Goal: Obtain resource: Download file/media

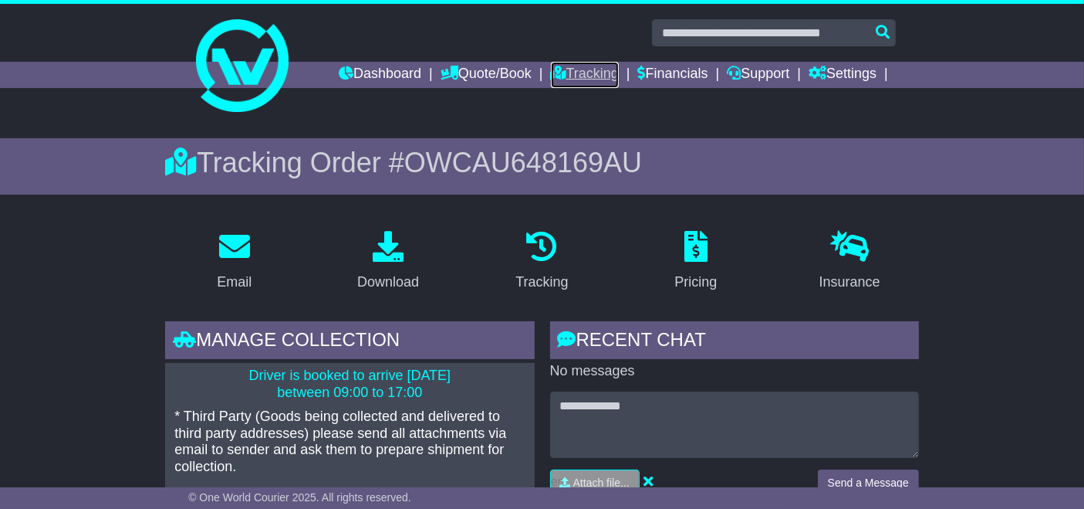
click at [588, 72] on link "Tracking" at bounding box center [585, 75] width 68 height 26
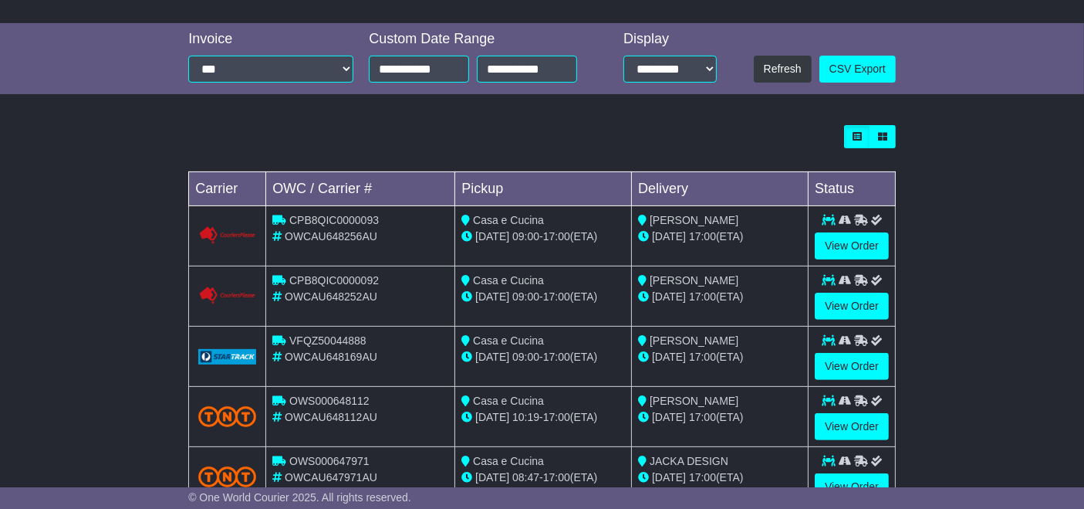
scroll to position [425, 0]
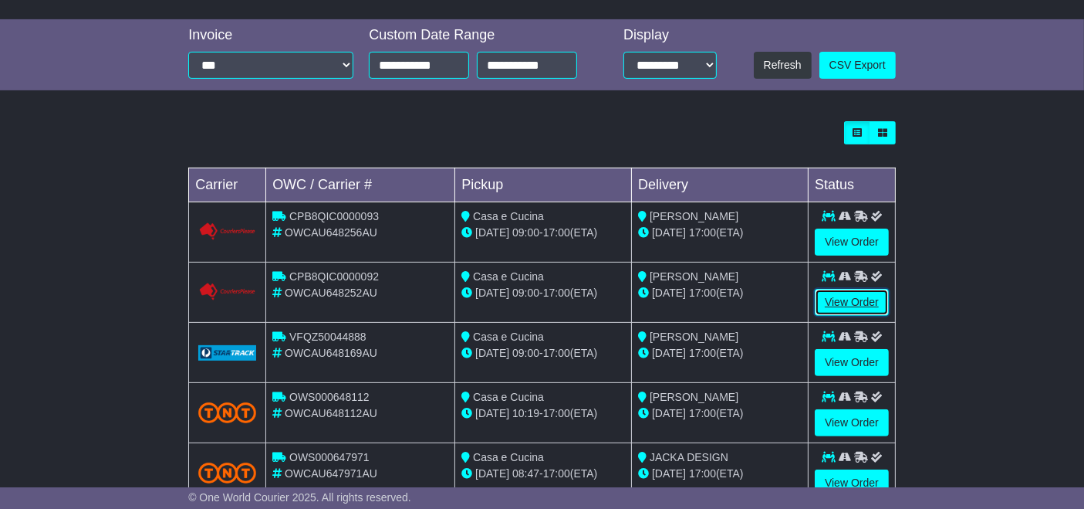
click at [846, 305] on link "View Order" at bounding box center [852, 302] width 74 height 27
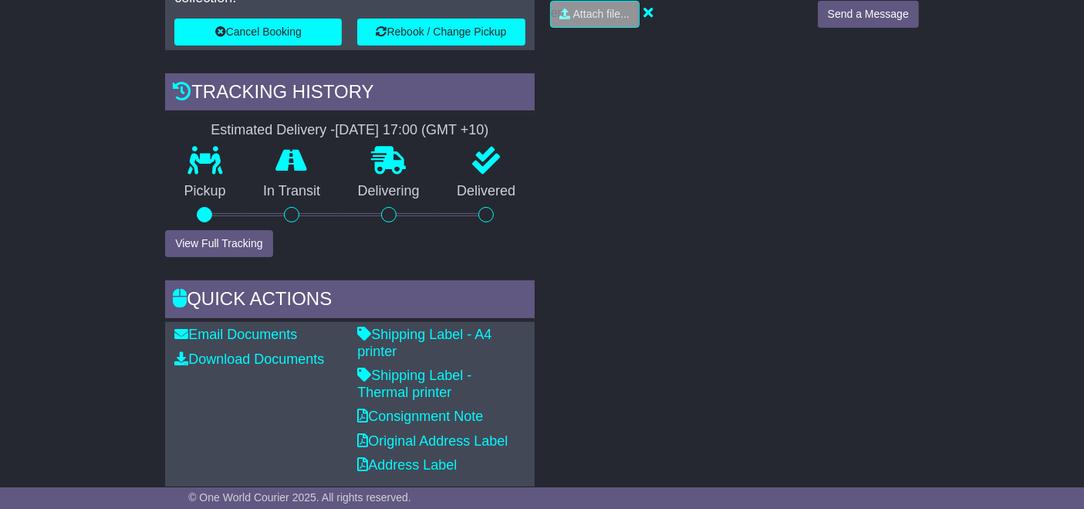
scroll to position [474, 0]
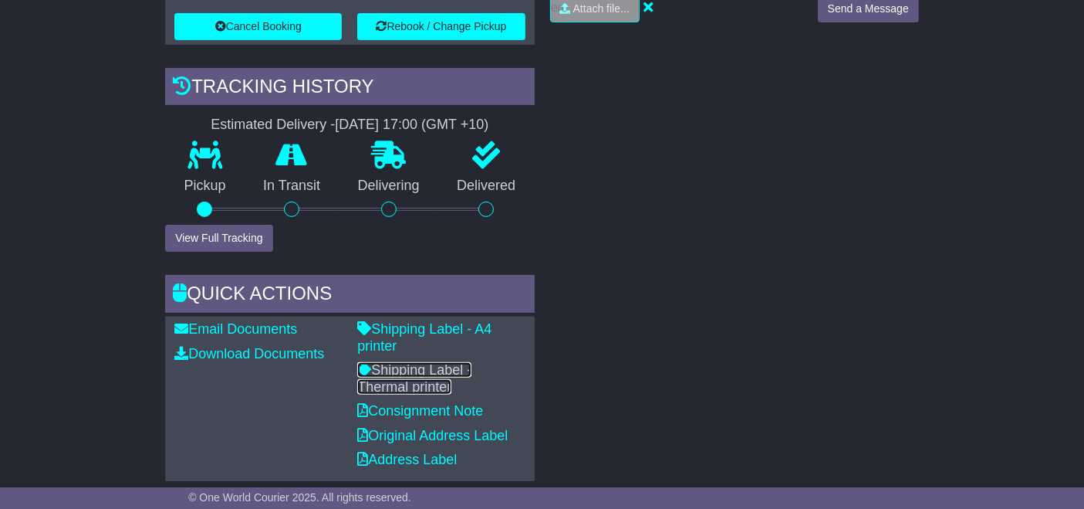
click at [462, 362] on link "Shipping Label - Thermal printer" at bounding box center [414, 378] width 114 height 32
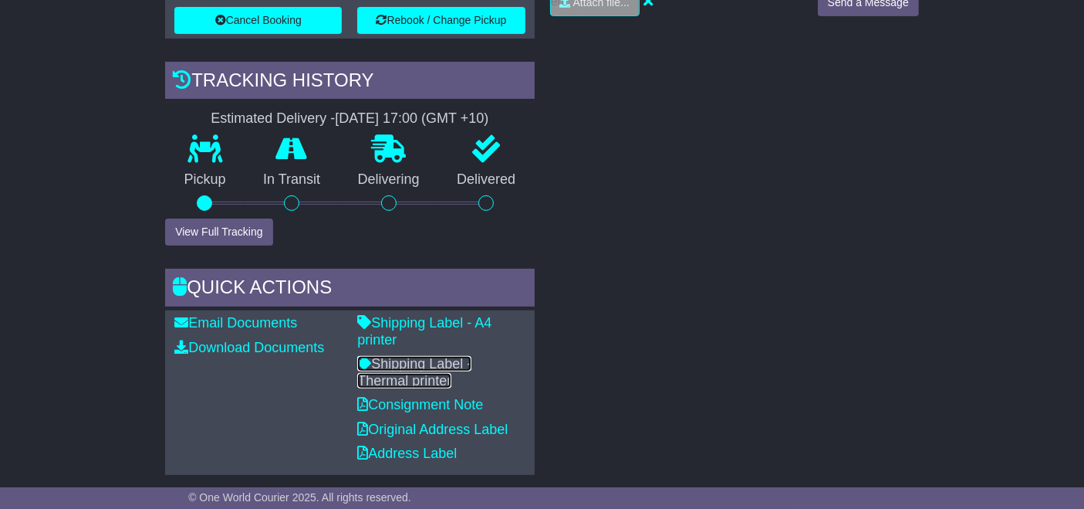
scroll to position [488, 0]
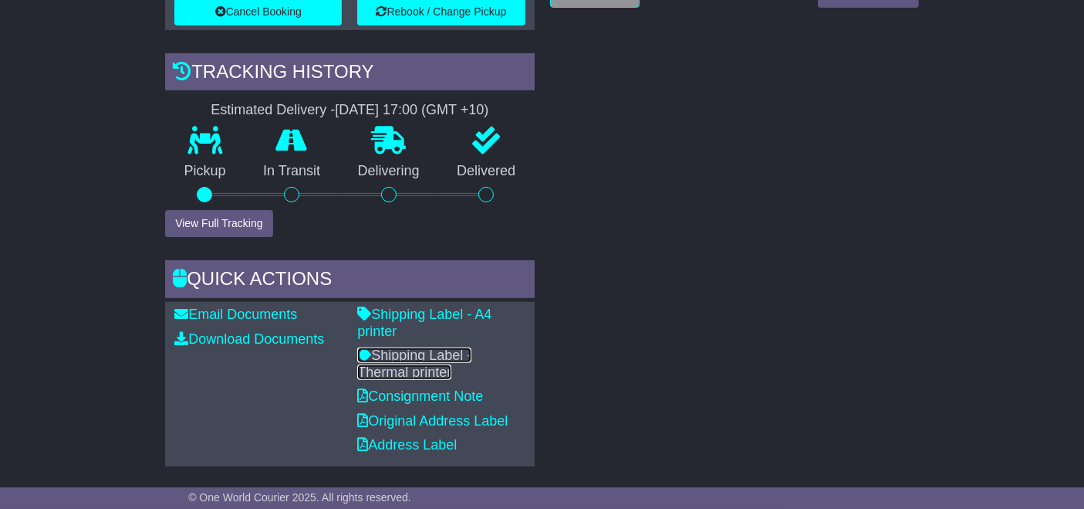
click at [455, 347] on link "Shipping Label - Thermal printer" at bounding box center [414, 363] width 114 height 32
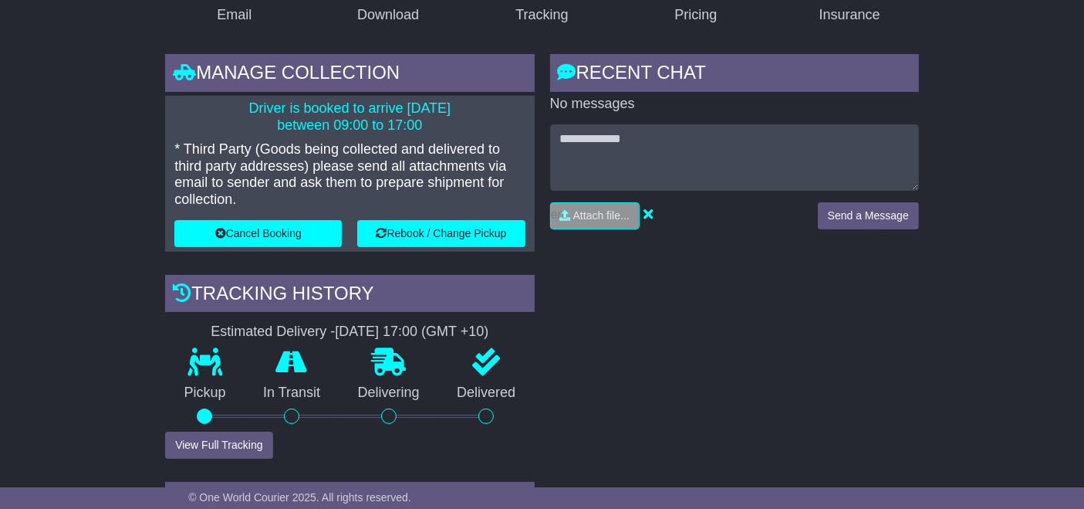
scroll to position [0, 0]
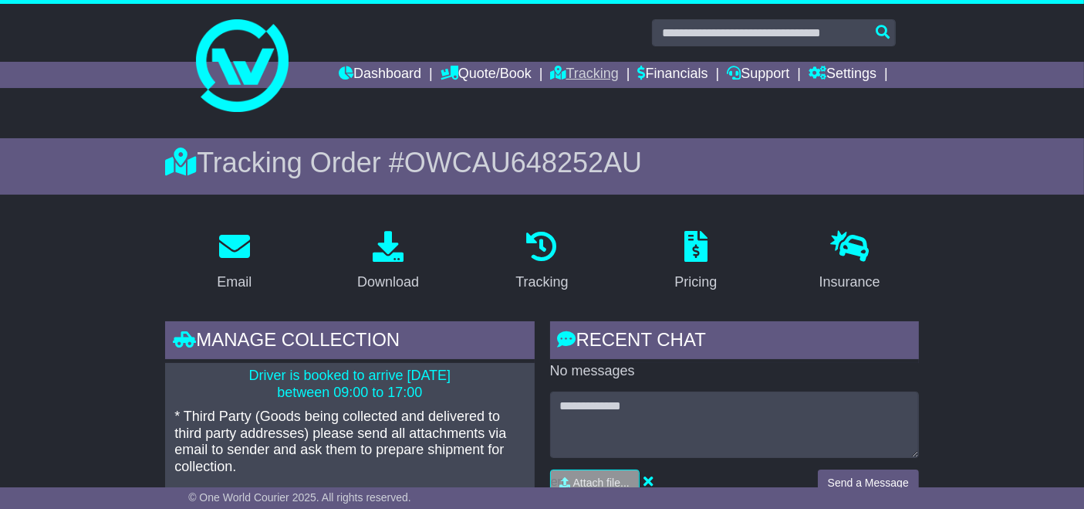
click at [591, 73] on link "Tracking" at bounding box center [585, 75] width 68 height 26
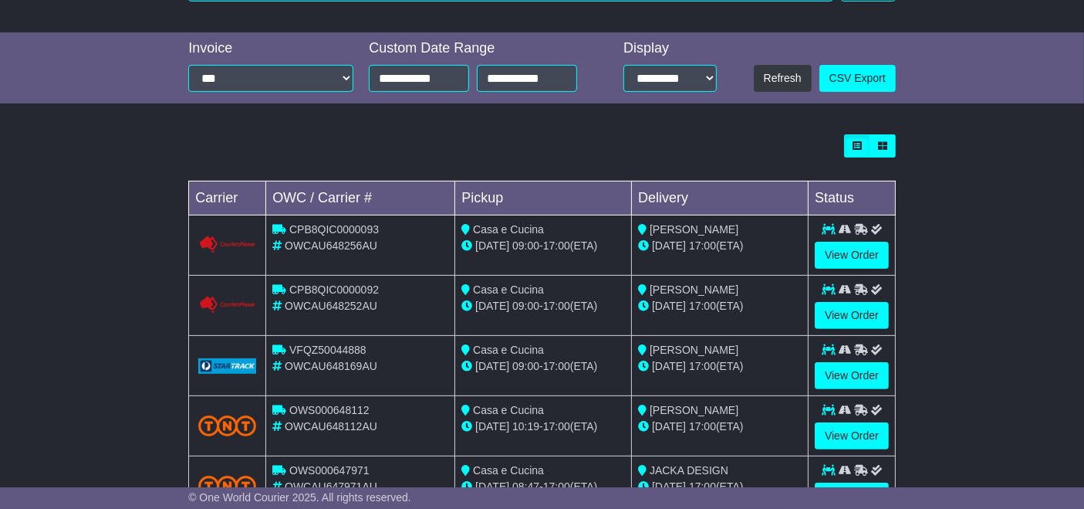
scroll to position [469, 0]
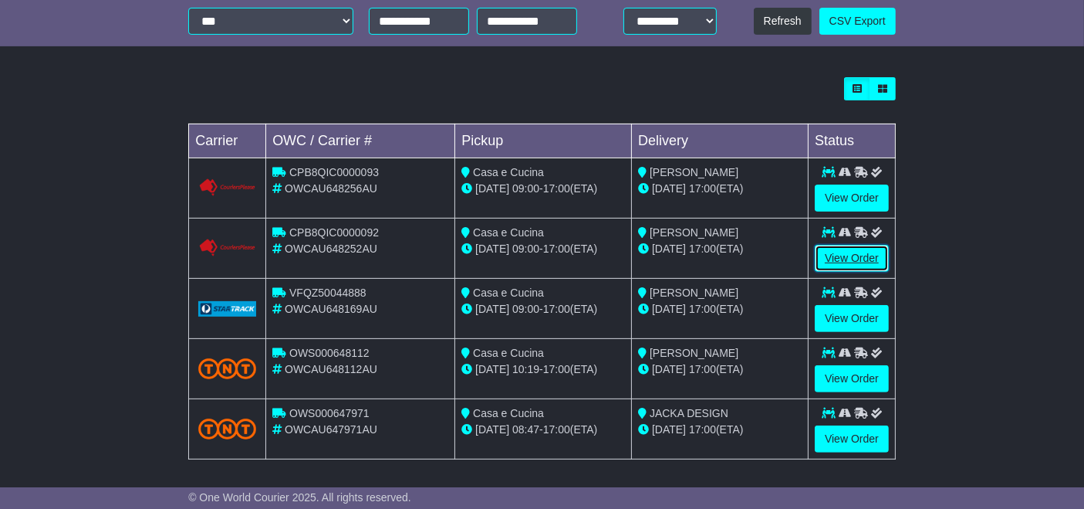
click at [858, 251] on link "View Order" at bounding box center [852, 258] width 74 height 27
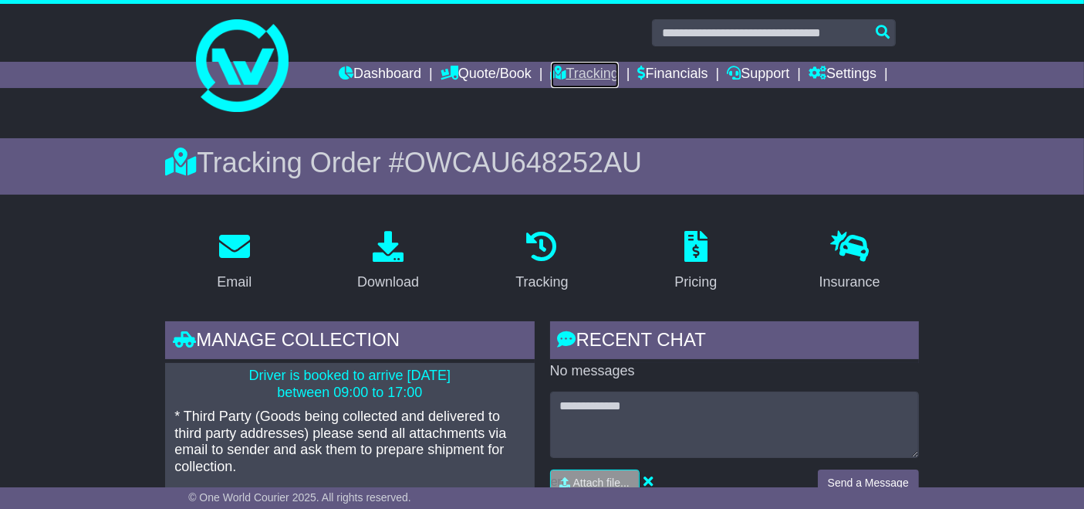
click at [595, 86] on link "Tracking" at bounding box center [585, 75] width 68 height 26
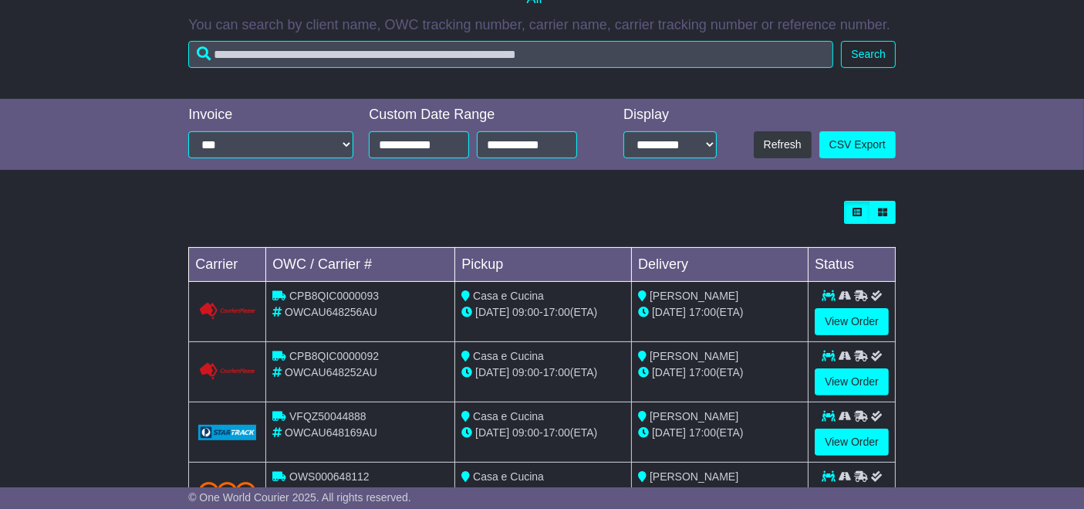
scroll to position [353, 0]
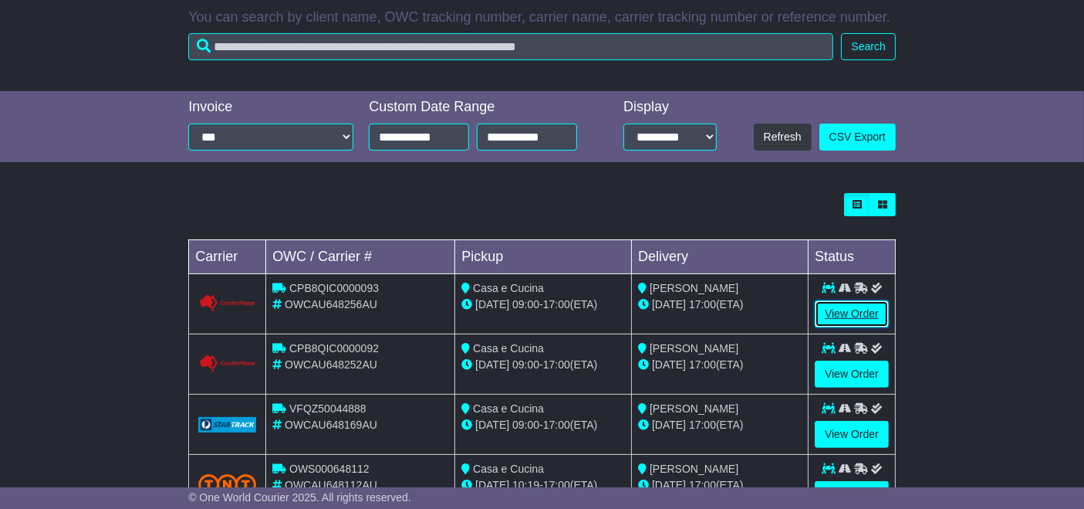
click at [848, 314] on link "View Order" at bounding box center [852, 313] width 74 height 27
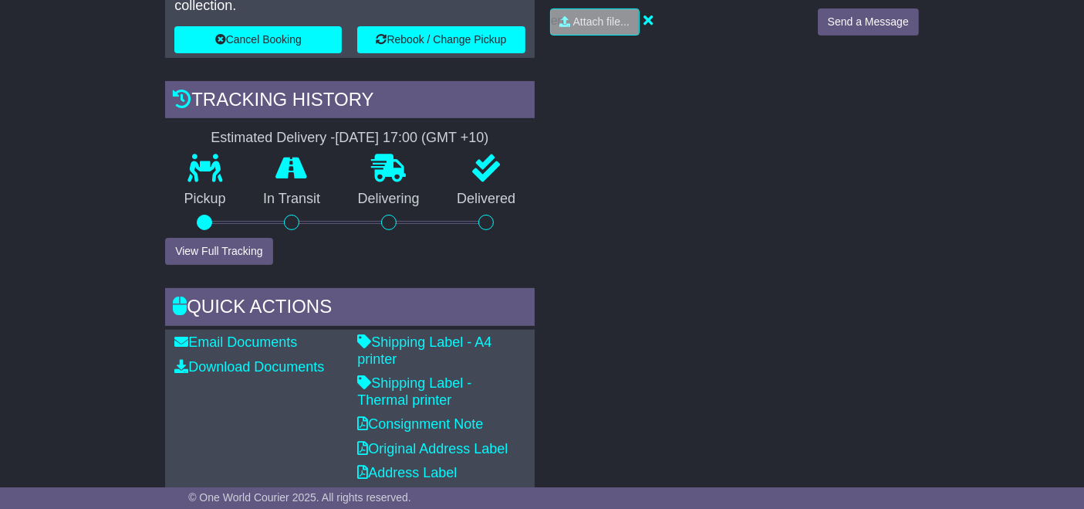
scroll to position [464, 0]
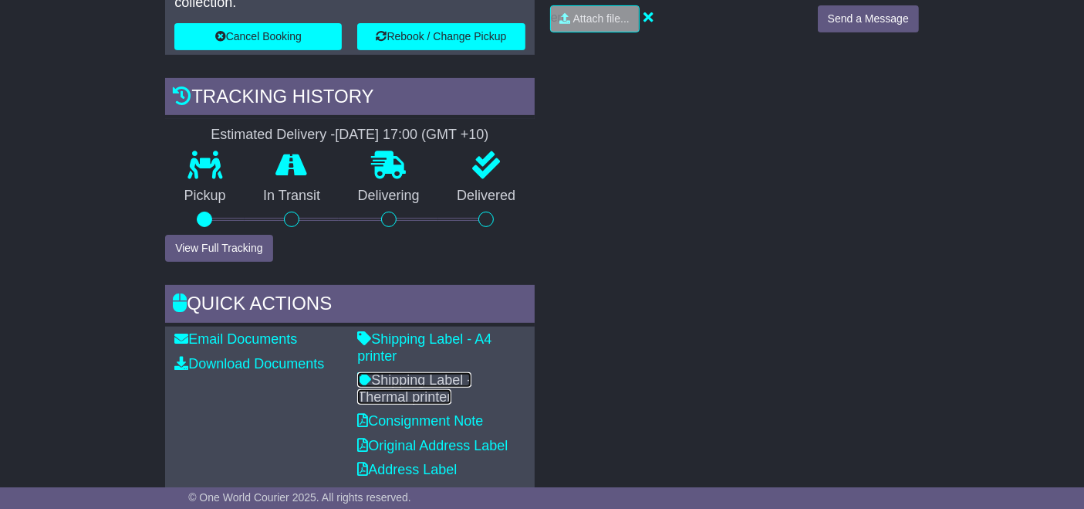
click at [468, 372] on link "Shipping Label - Thermal printer" at bounding box center [414, 388] width 114 height 32
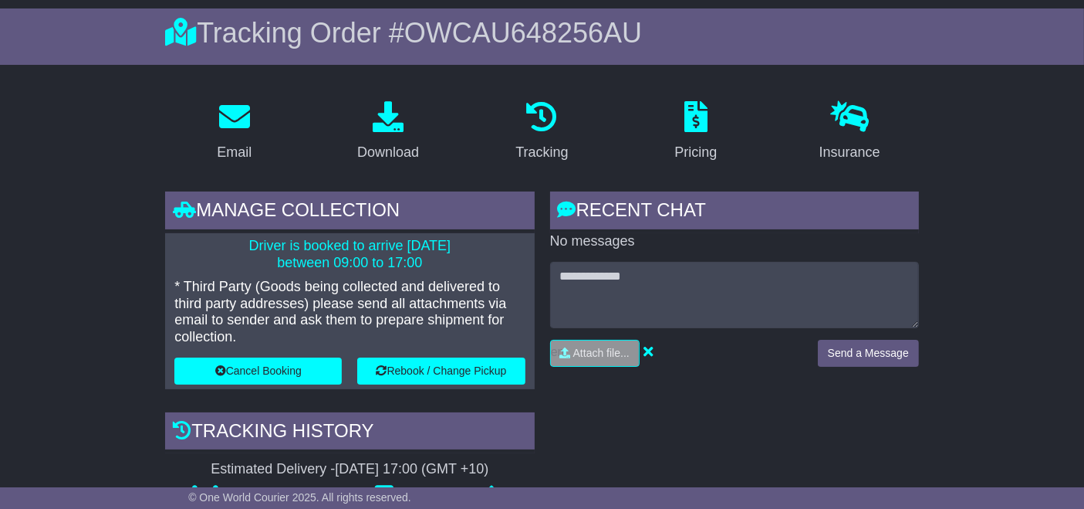
scroll to position [0, 0]
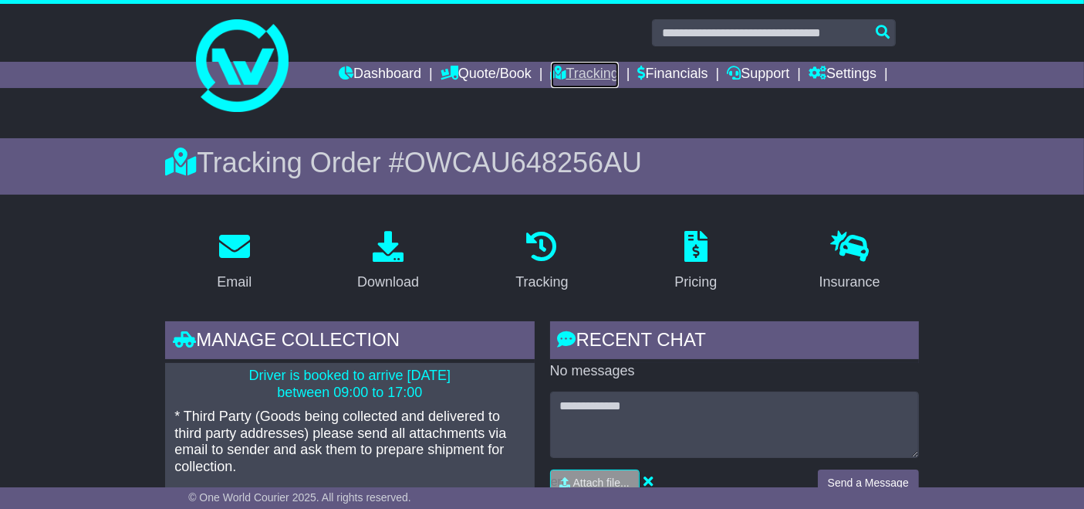
click at [593, 80] on link "Tracking" at bounding box center [585, 75] width 68 height 26
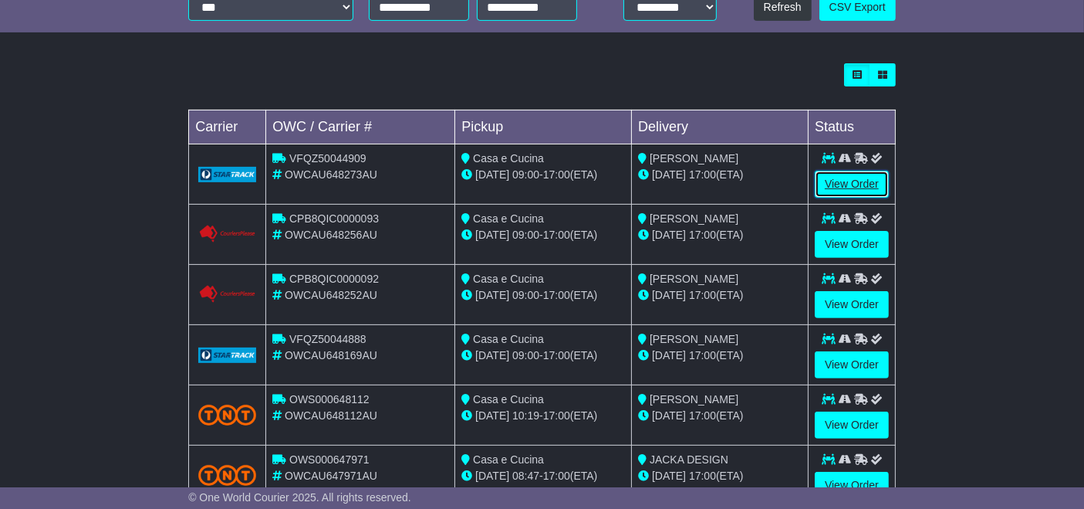
click at [859, 187] on link "View Order" at bounding box center [852, 184] width 74 height 27
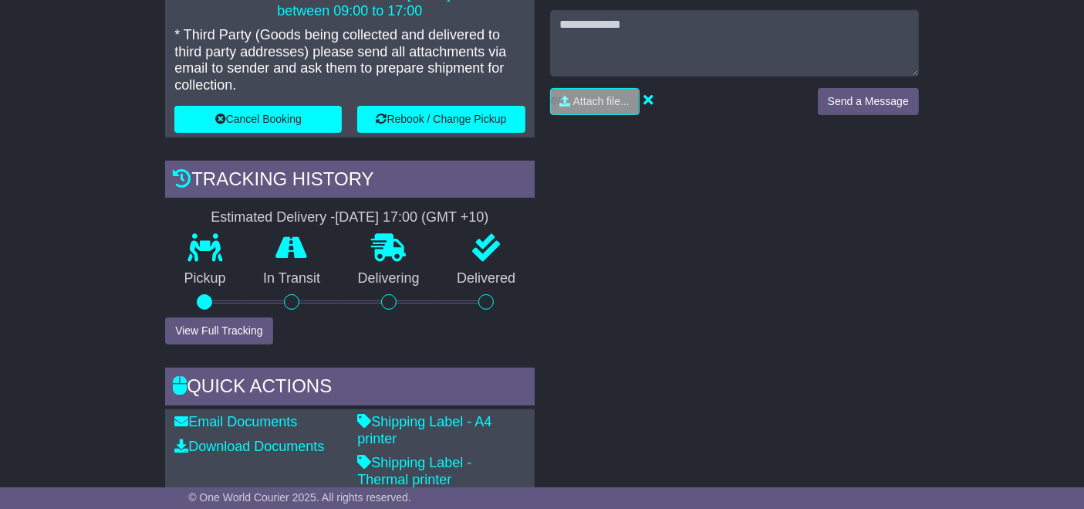
scroll to position [387, 0]
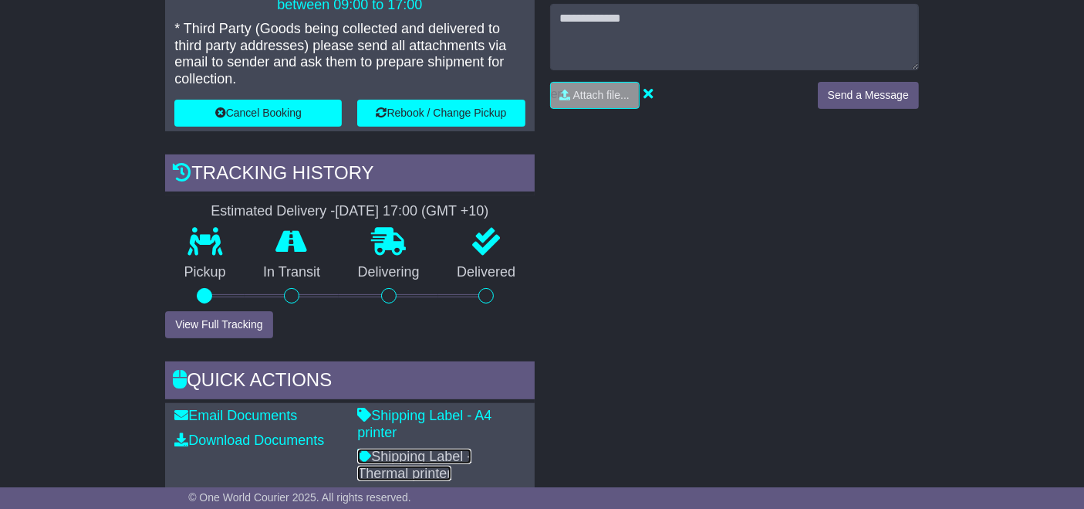
click at [449, 448] on link "Shipping Label - Thermal printer" at bounding box center [414, 464] width 114 height 32
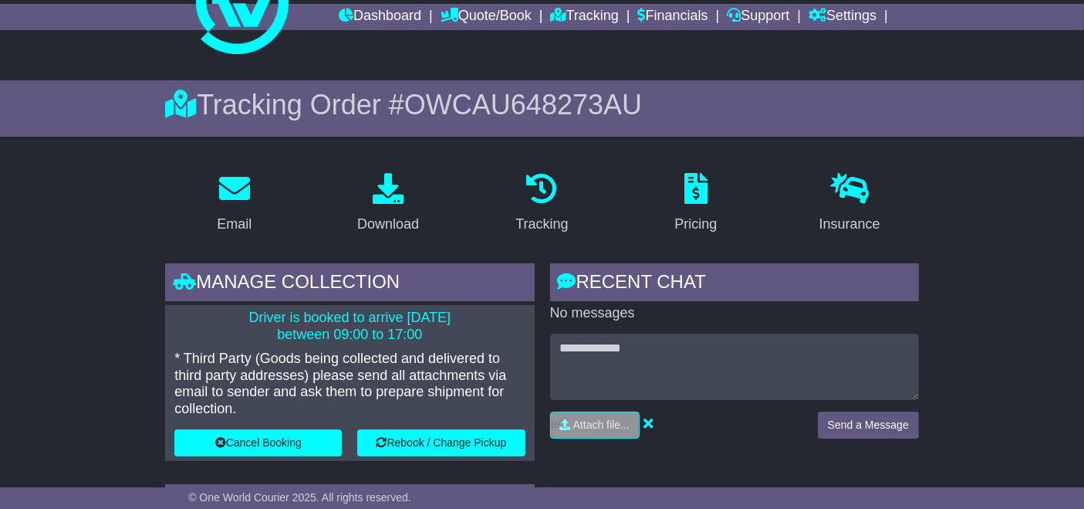
scroll to position [0, 0]
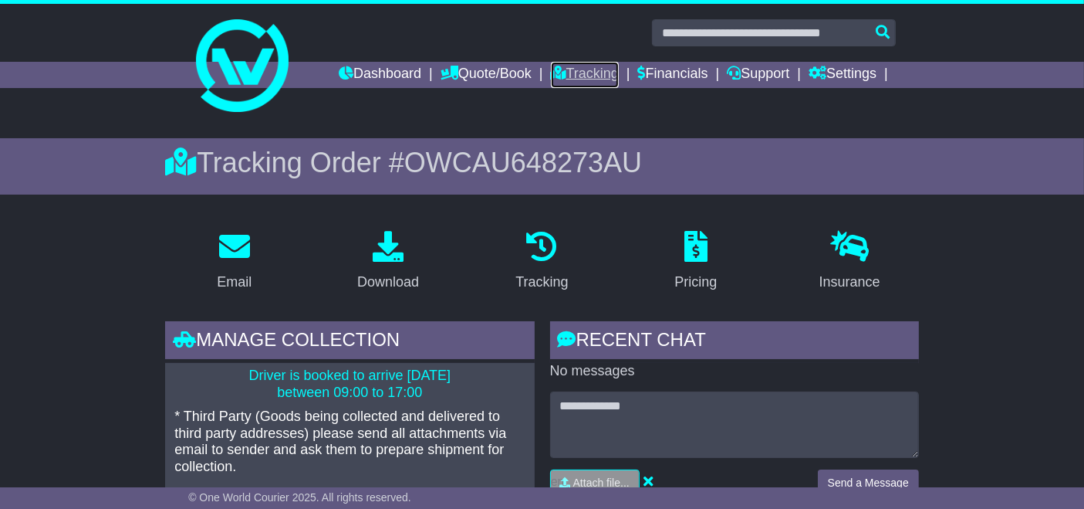
click at [593, 79] on link "Tracking" at bounding box center [585, 75] width 68 height 26
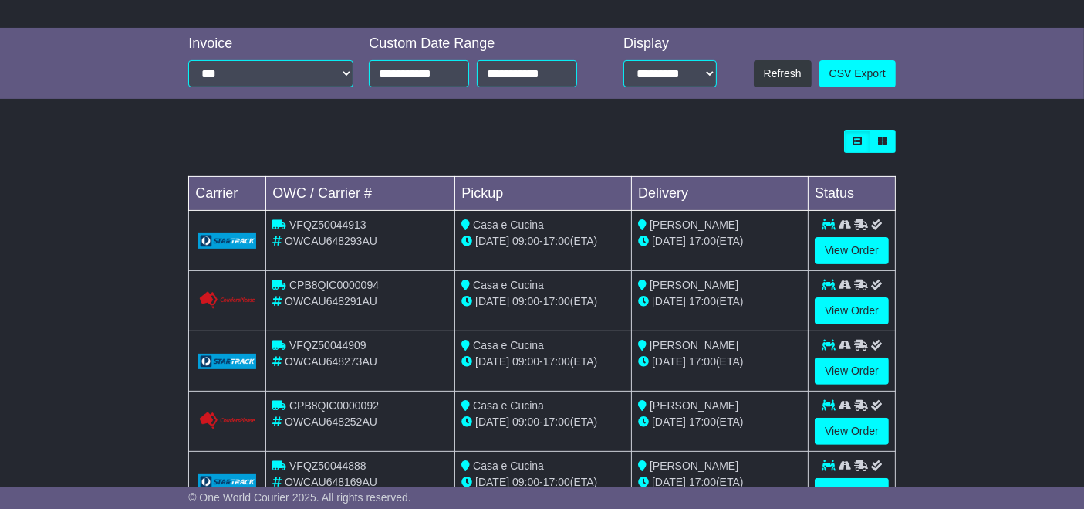
click at [852, 337] on div at bounding box center [852, 345] width 74 height 16
click at [853, 306] on link "View Order" at bounding box center [852, 310] width 74 height 27
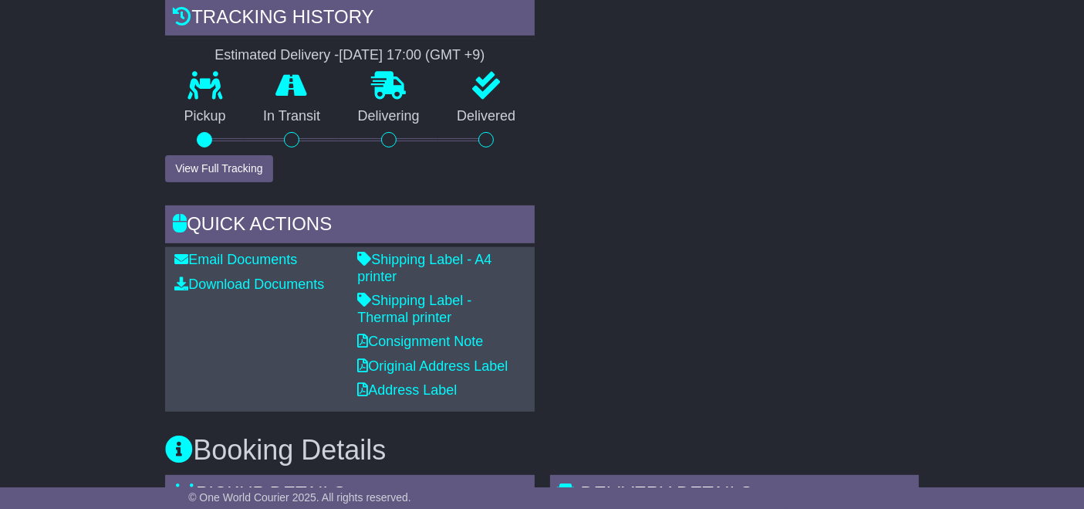
scroll to position [578, 0]
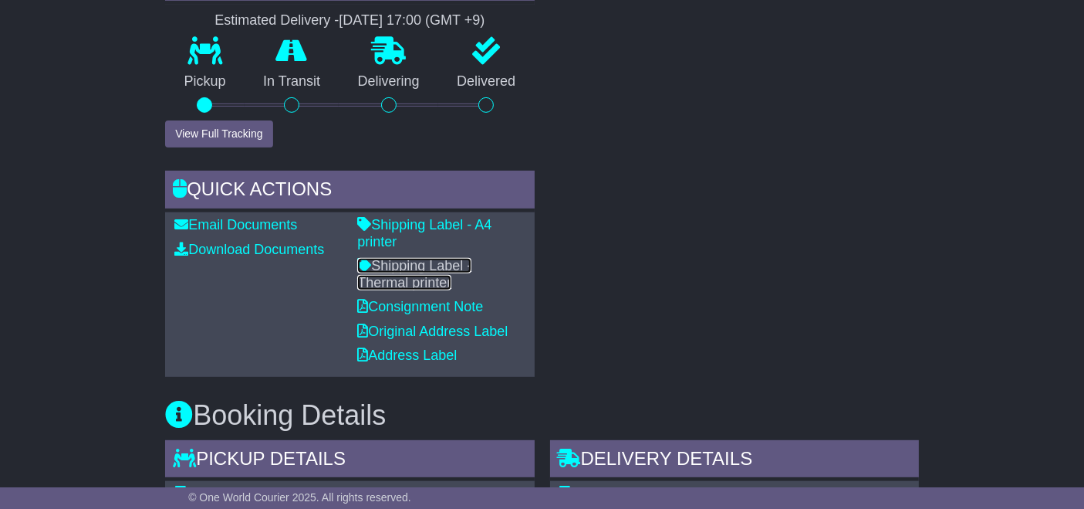
click at [458, 258] on link "Shipping Label - Thermal printer" at bounding box center [414, 274] width 114 height 32
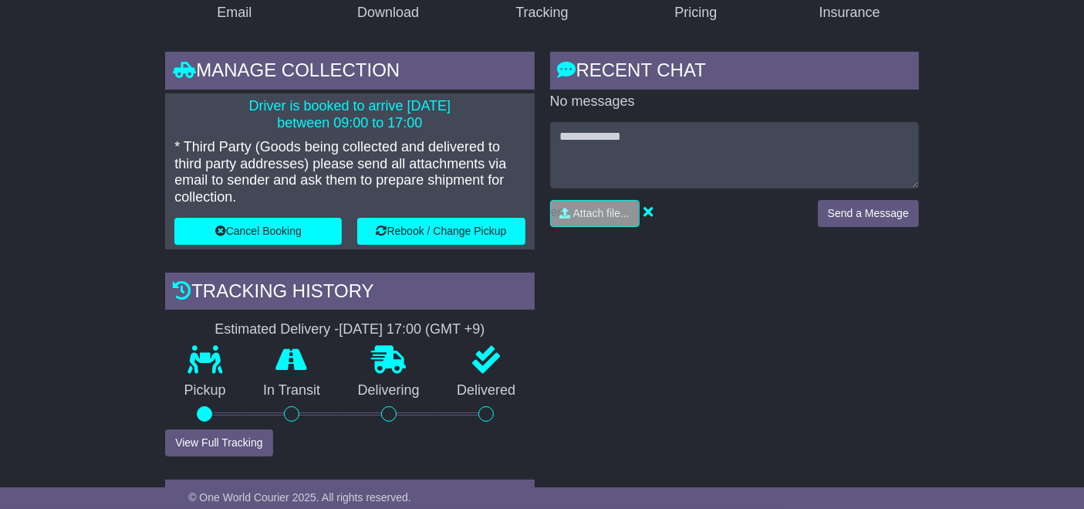
scroll to position [0, 0]
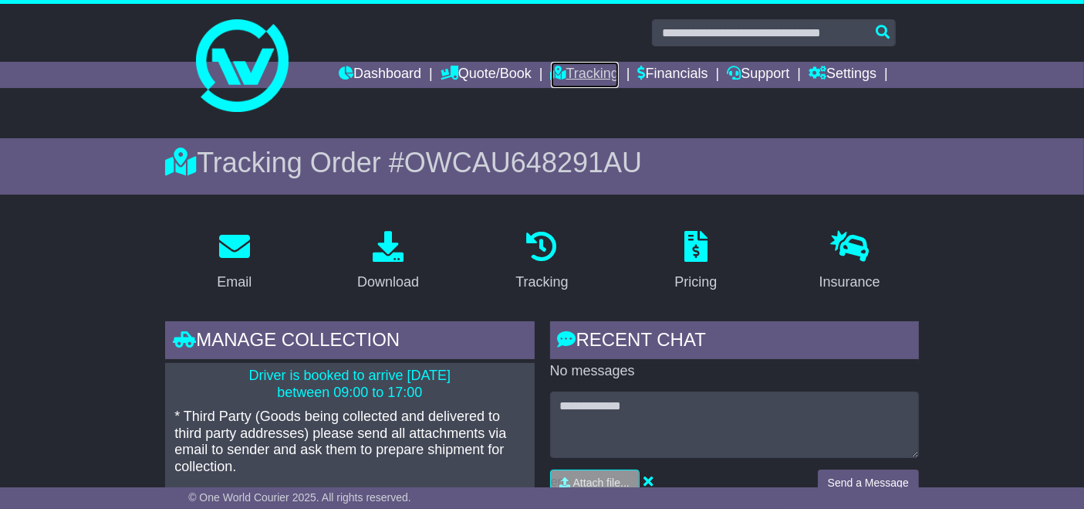
click at [589, 81] on link "Tracking" at bounding box center [585, 75] width 68 height 26
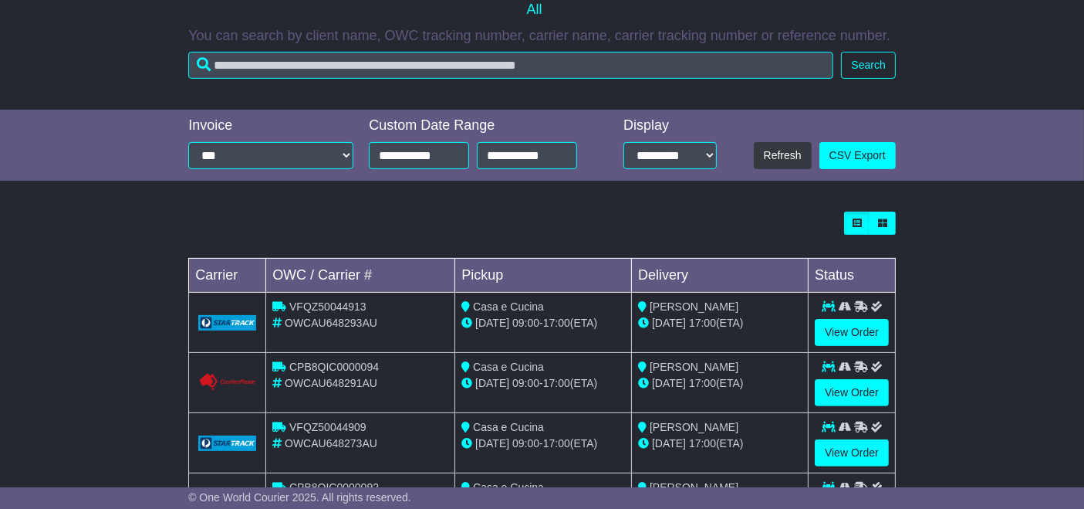
scroll to position [335, 0]
click at [853, 331] on link "View Order" at bounding box center [852, 332] width 74 height 27
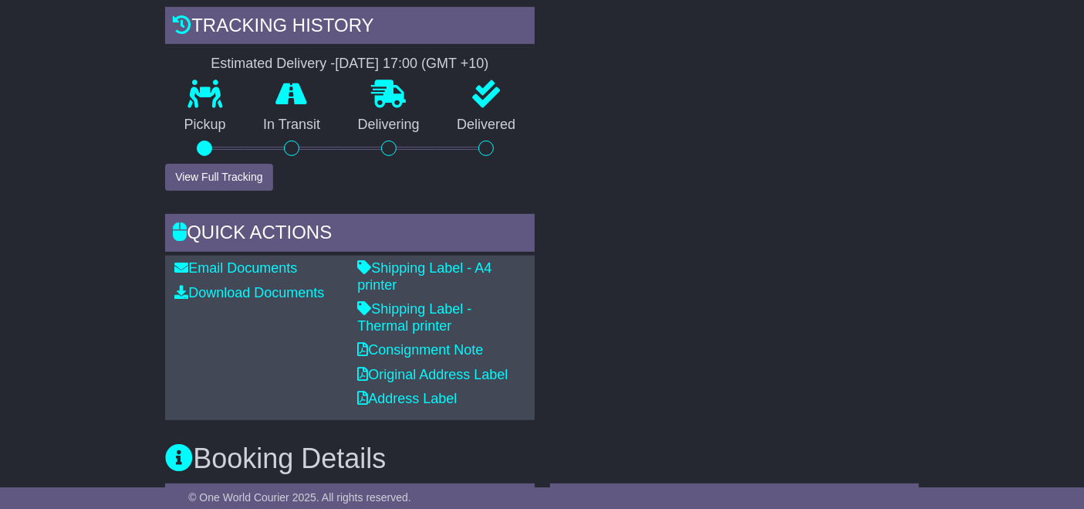
scroll to position [536, 0]
click at [437, 300] on link "Shipping Label - Thermal printer" at bounding box center [414, 316] width 114 height 32
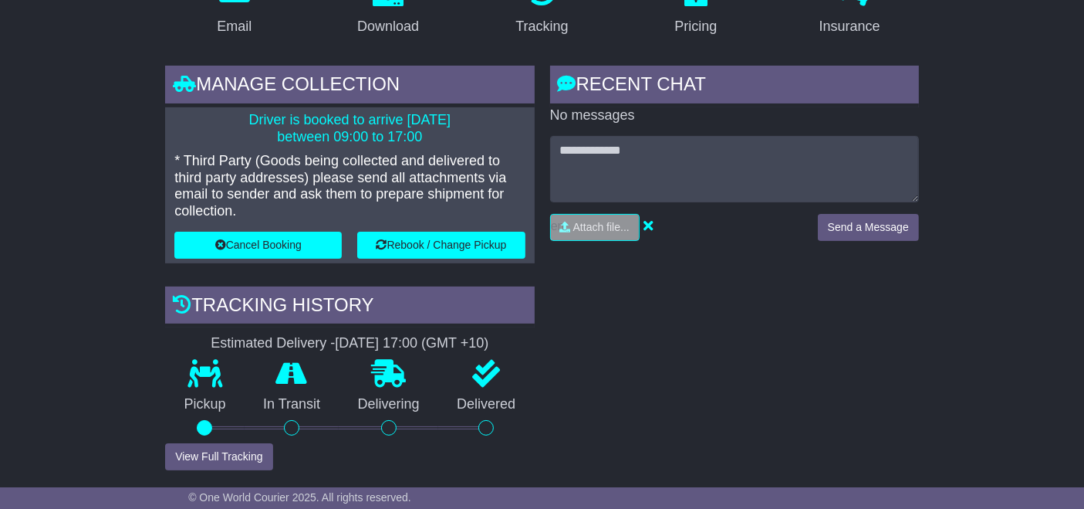
scroll to position [0, 0]
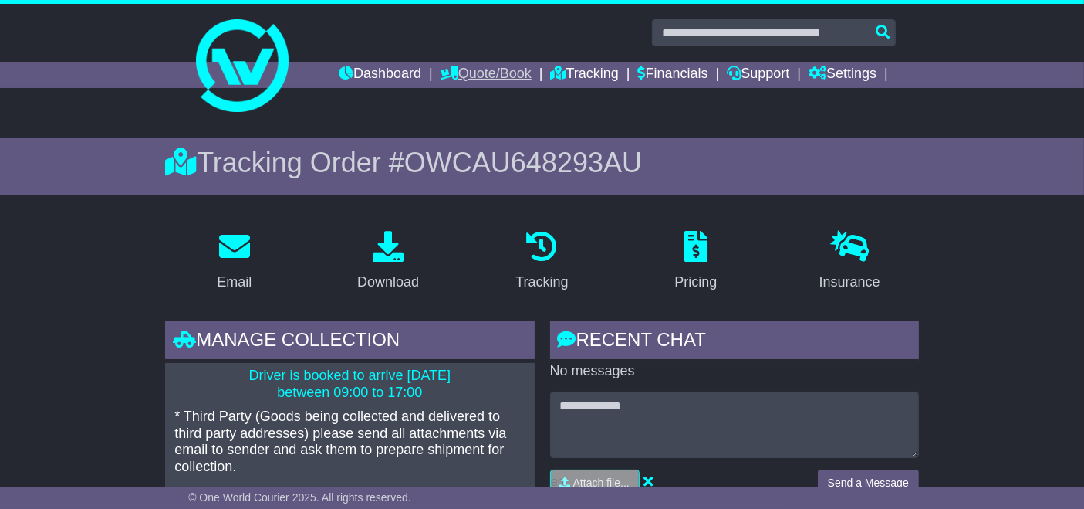
click at [506, 76] on link "Quote/Book" at bounding box center [486, 75] width 91 height 26
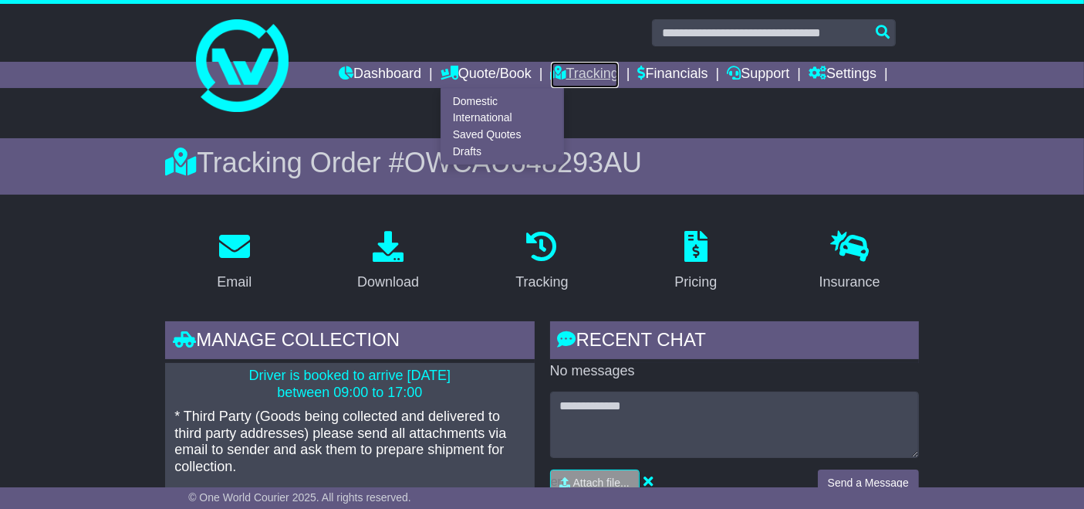
click at [596, 77] on link "Tracking" at bounding box center [585, 75] width 68 height 26
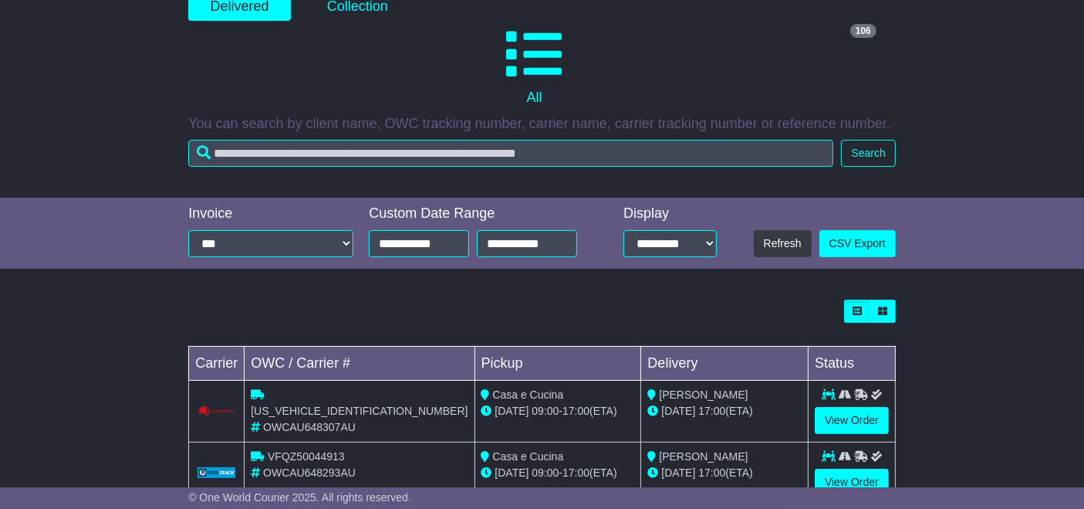
scroll to position [366, 0]
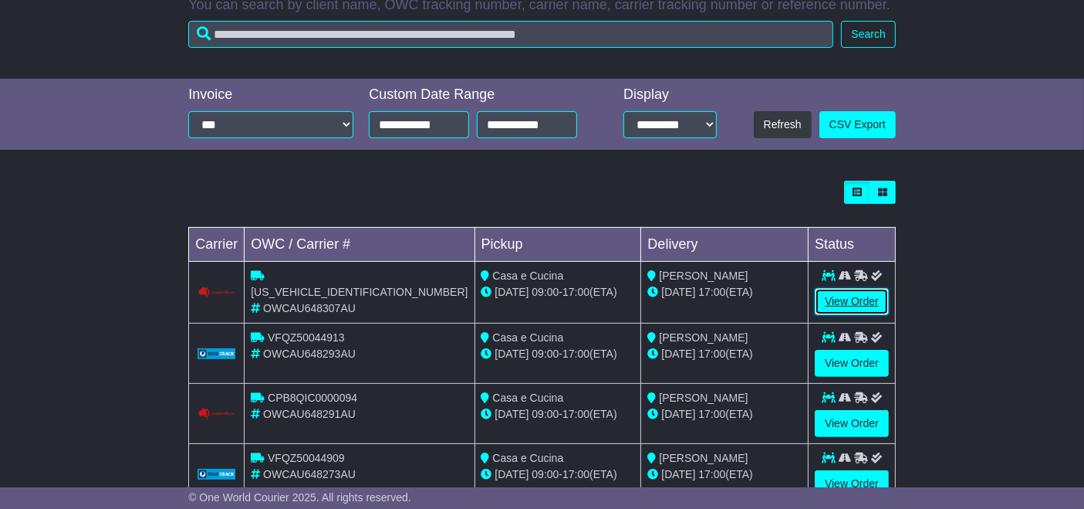
click at [842, 309] on link "View Order" at bounding box center [852, 301] width 74 height 27
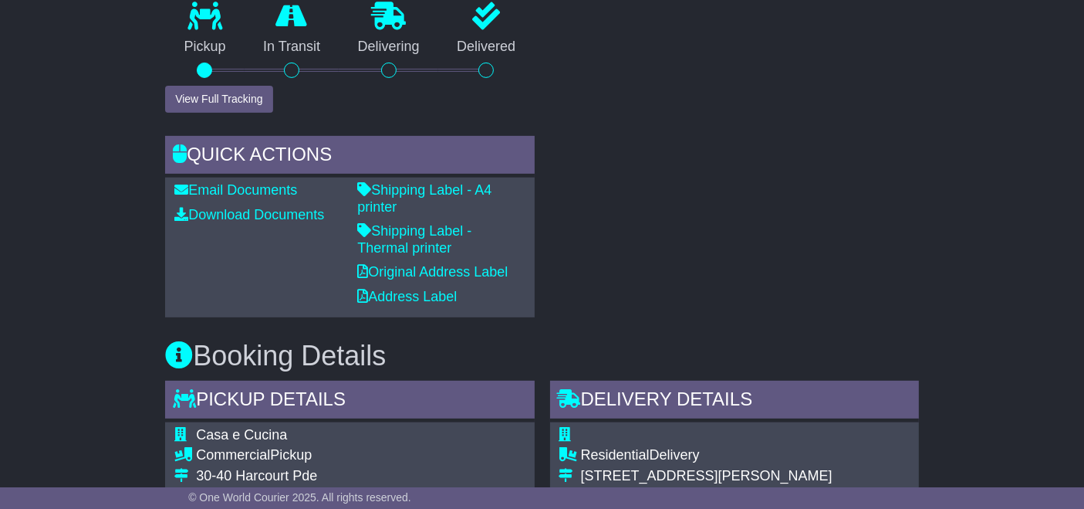
scroll to position [611, 0]
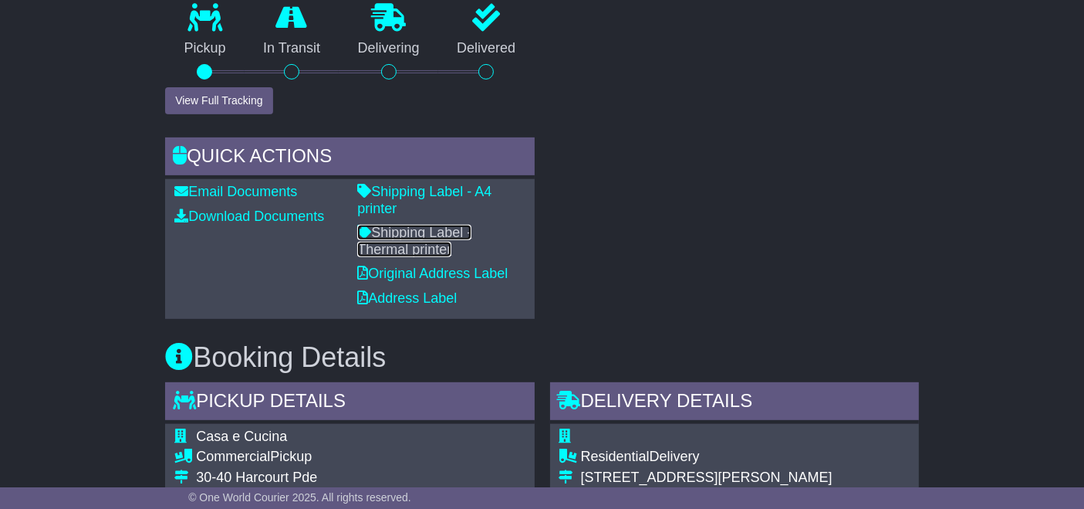
click at [471, 225] on link "Shipping Label - Thermal printer" at bounding box center [414, 241] width 114 height 32
